Goal: Information Seeking & Learning: Learn about a topic

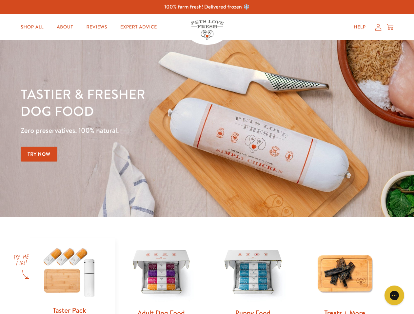
click at [207, 157] on div "Tastier & fresher dog food Zero preservatives. 100% natural. Try Now" at bounding box center [145, 128] width 248 height 86
click at [394, 296] on icon "Gorgias live chat" at bounding box center [394, 295] width 6 height 6
